Goal: Check status: Check status

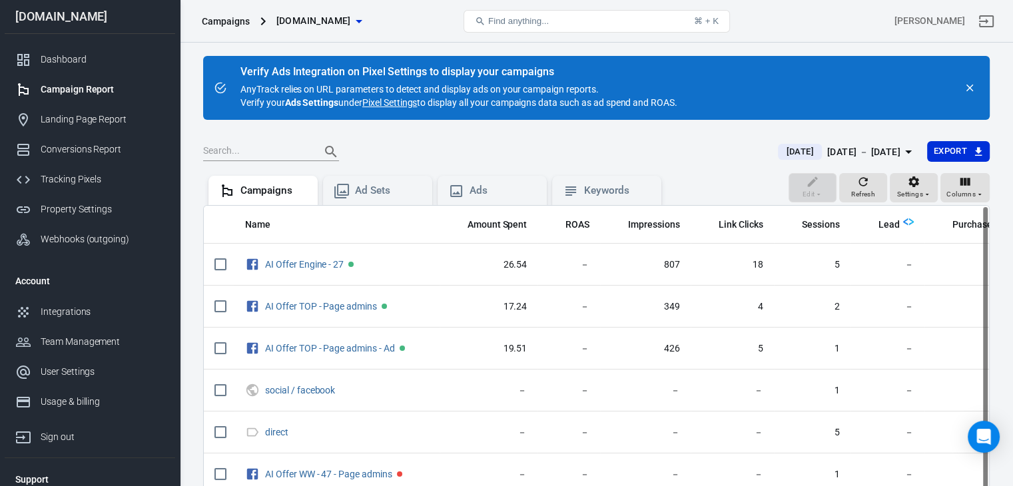
click at [831, 150] on div "[DATE] － [DATE]" at bounding box center [863, 152] width 73 height 17
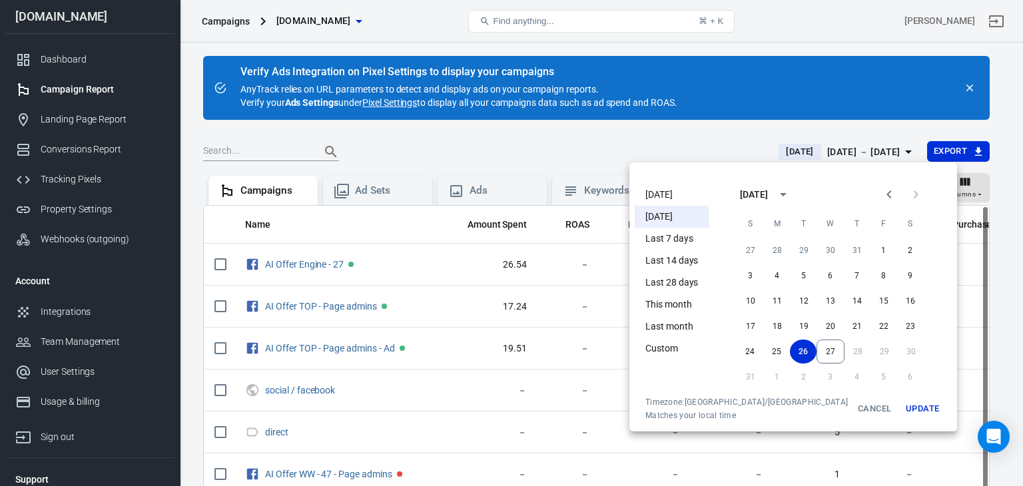
click at [658, 194] on li "[DATE]" at bounding box center [672, 195] width 74 height 22
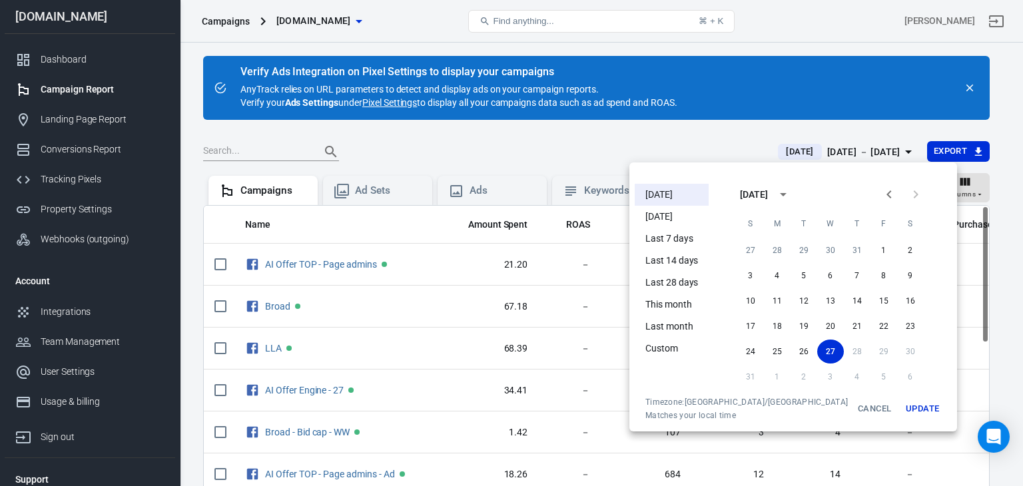
click at [590, 133] on div at bounding box center [511, 243] width 1023 height 486
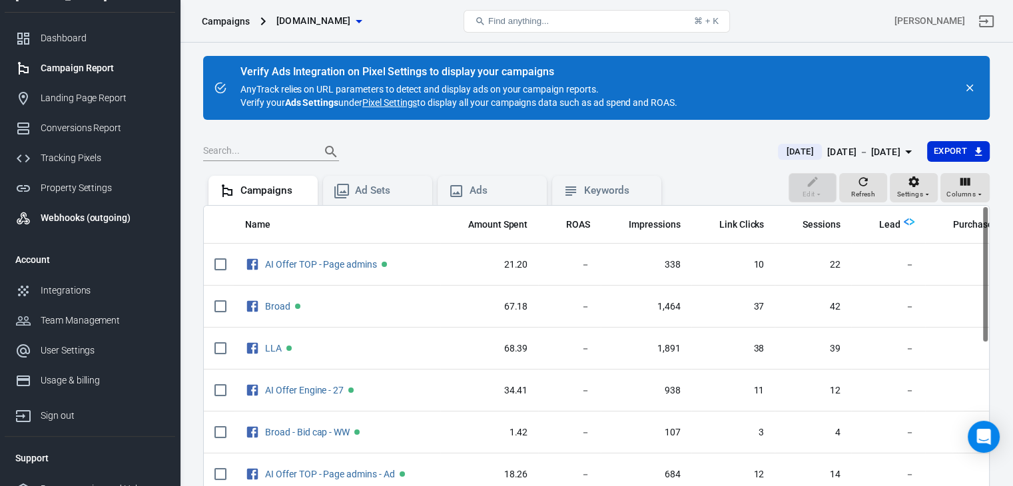
scroll to position [39, 0]
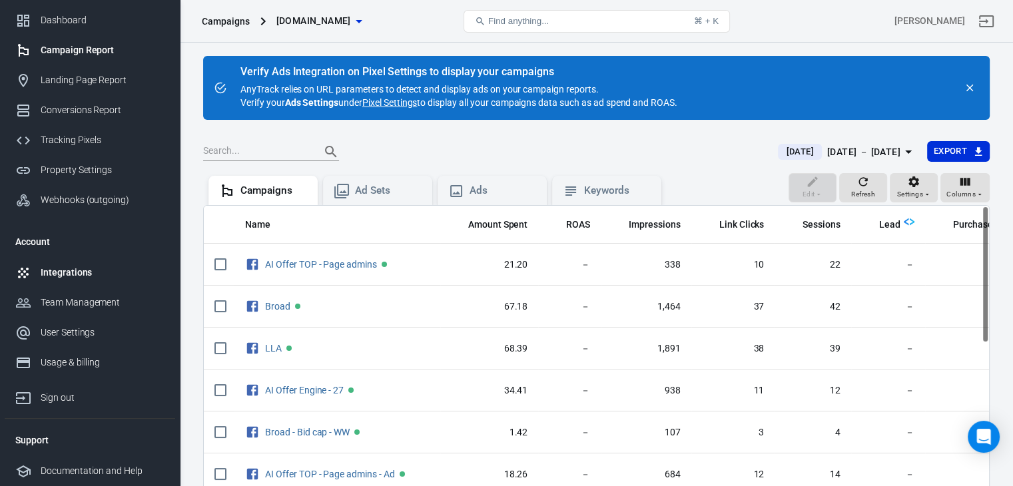
click at [61, 264] on link "Integrations" at bounding box center [90, 273] width 170 height 30
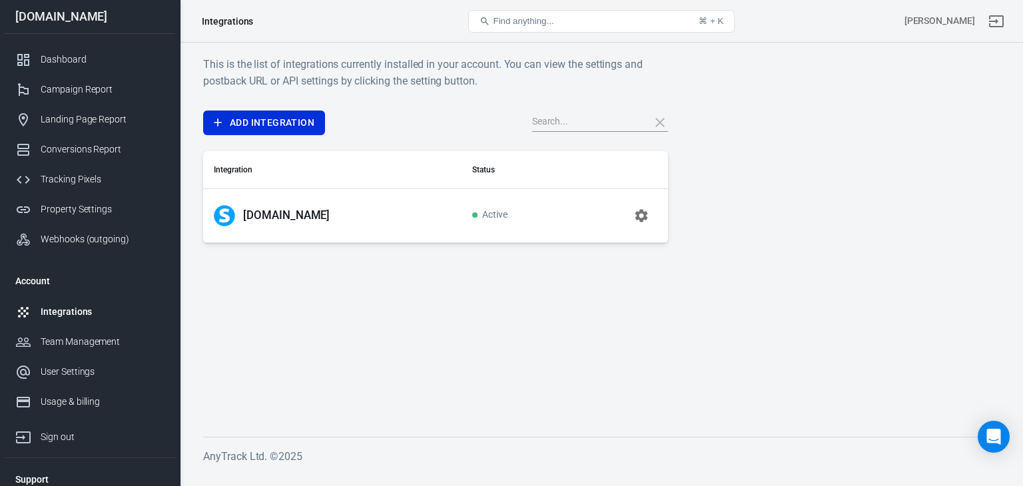
click at [260, 212] on p "[DOMAIN_NAME]" at bounding box center [286, 215] width 87 height 14
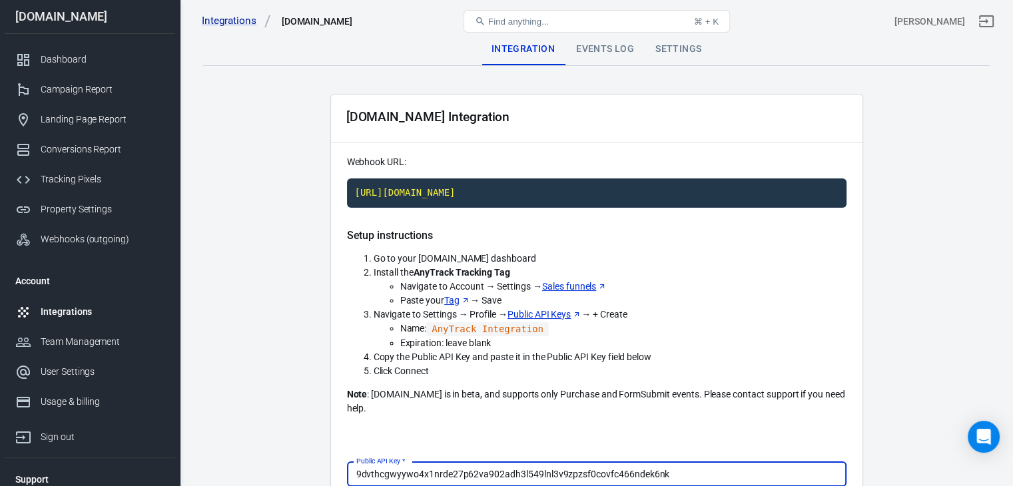
click at [603, 53] on div "Events Log" at bounding box center [604, 49] width 79 height 32
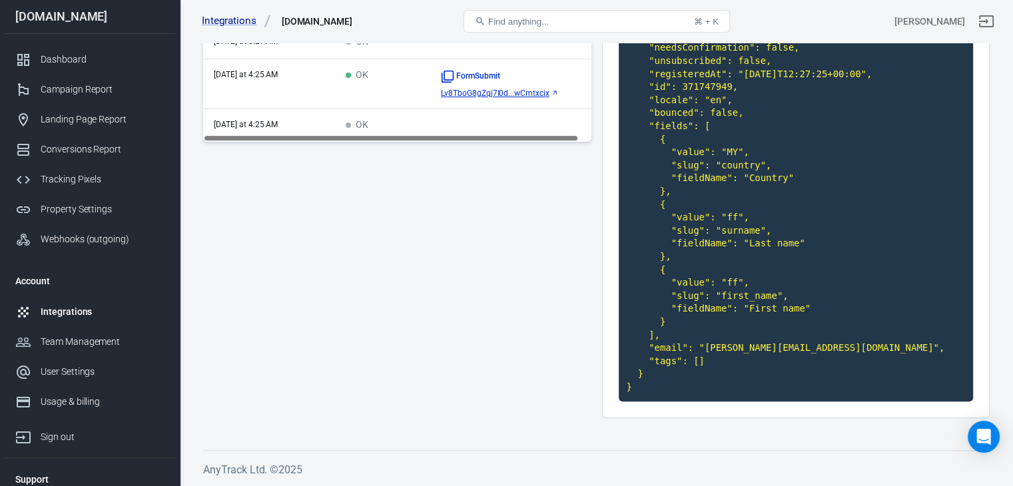
scroll to position [99, 0]
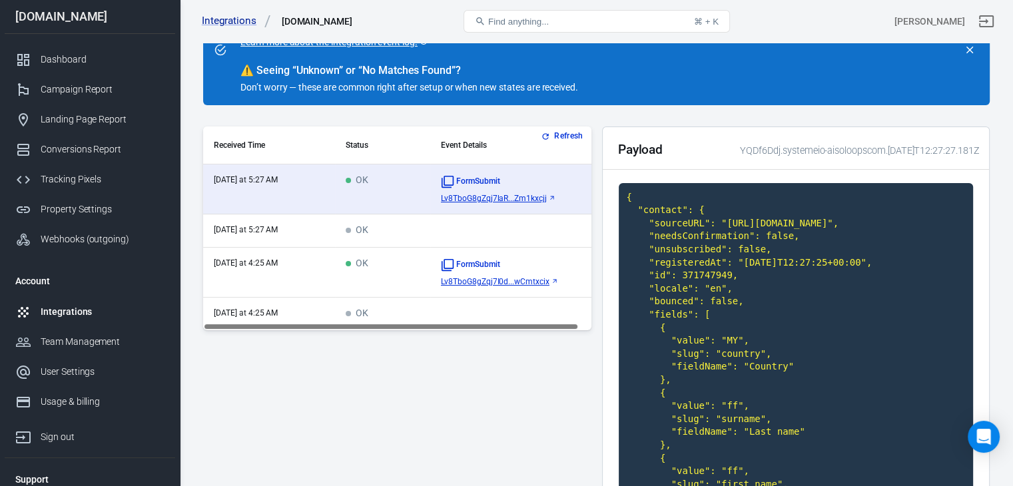
click at [405, 279] on td "OK" at bounding box center [382, 273] width 95 height 50
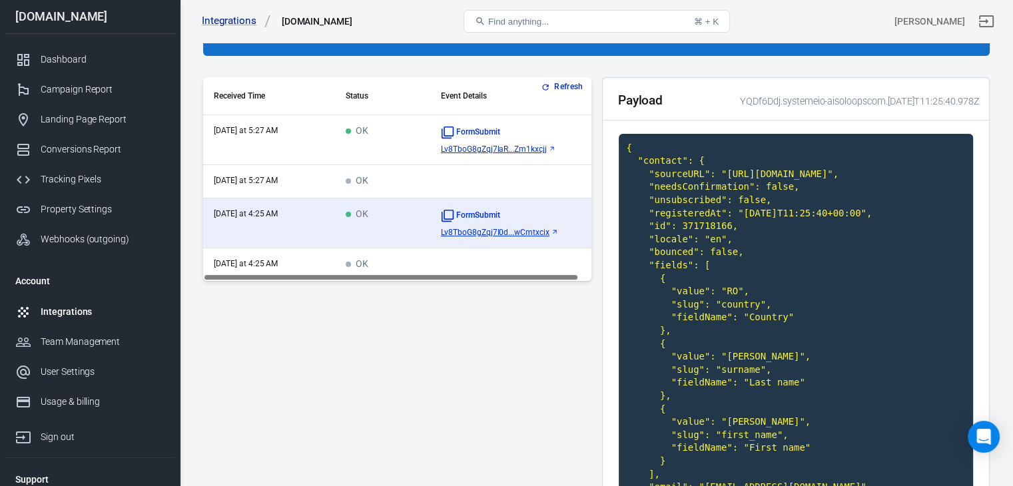
scroll to position [133, 0]
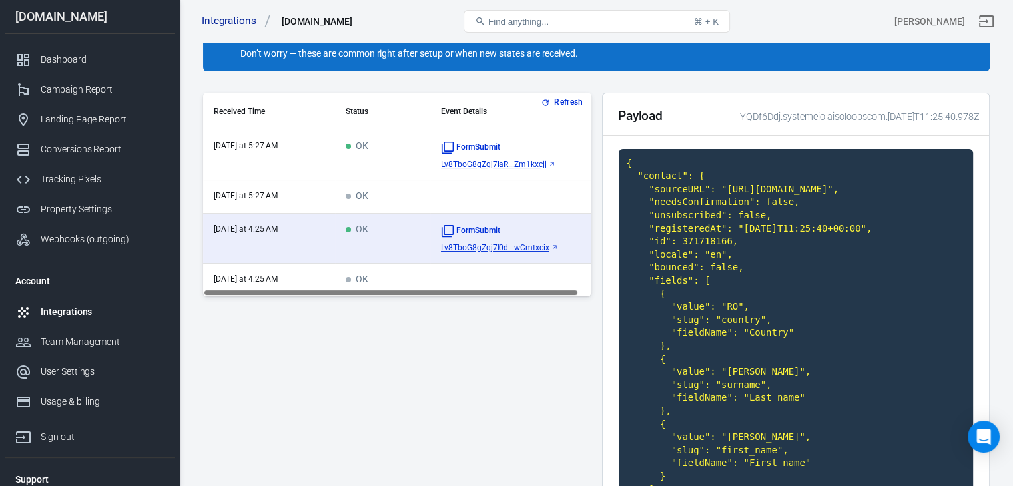
click at [447, 198] on td "scrollable content" at bounding box center [516, 196] width 172 height 33
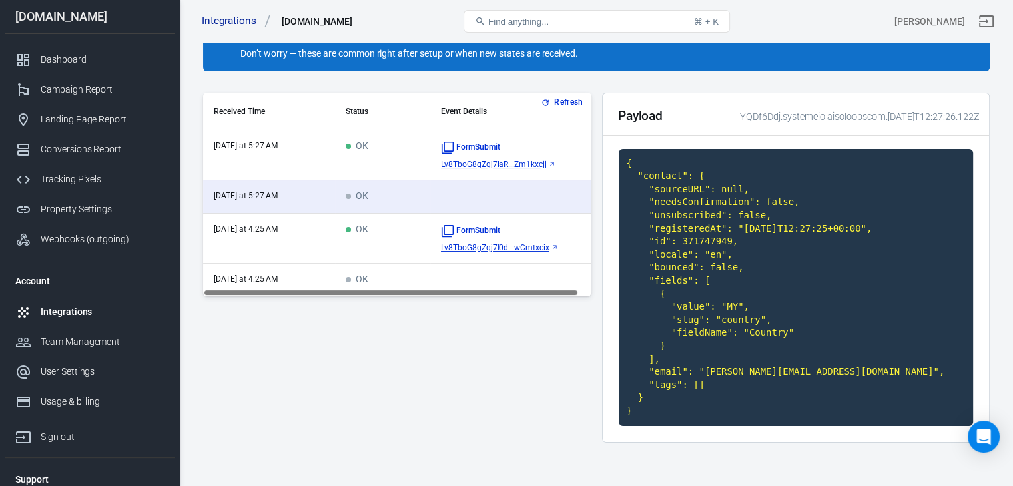
click at [363, 238] on td "OK" at bounding box center [382, 239] width 95 height 50
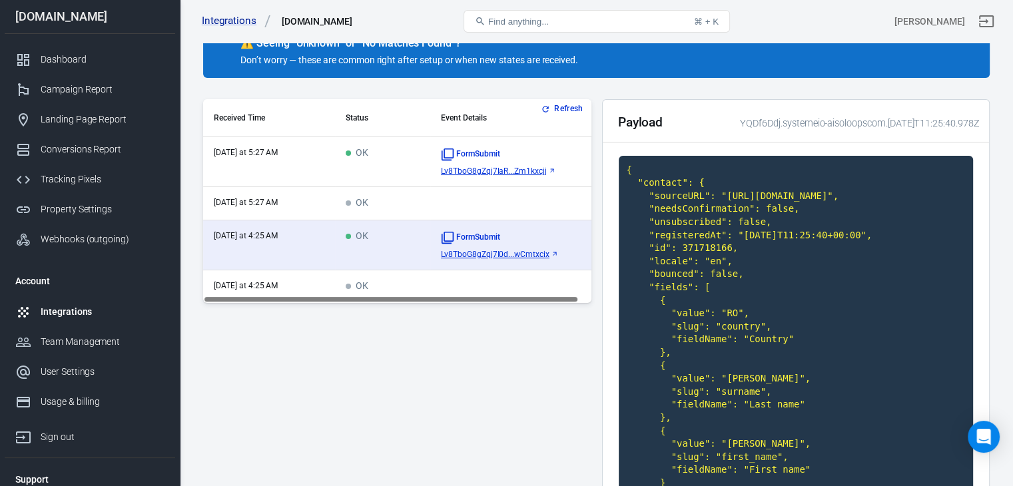
scroll to position [0, 0]
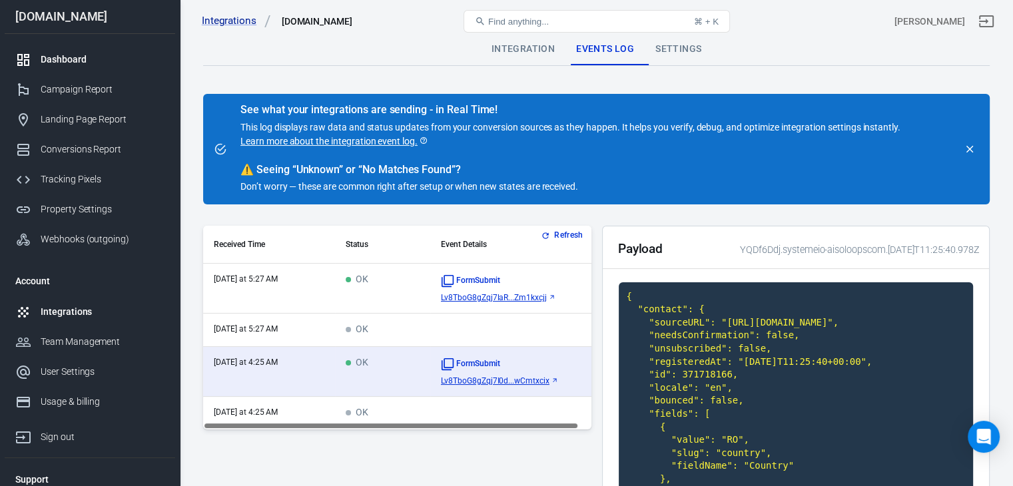
click at [56, 62] on div "Dashboard" at bounding box center [103, 60] width 124 height 14
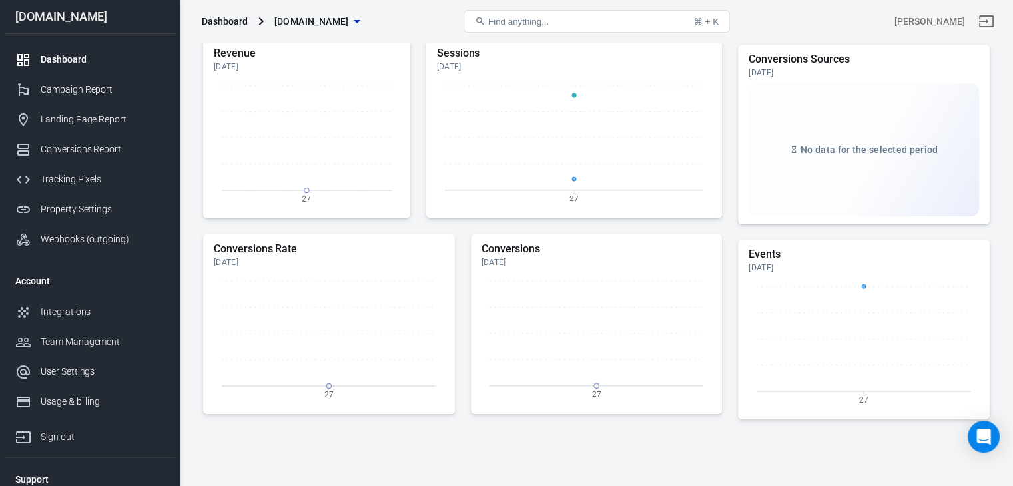
scroll to position [423, 0]
